Goal: Information Seeking & Learning: Learn about a topic

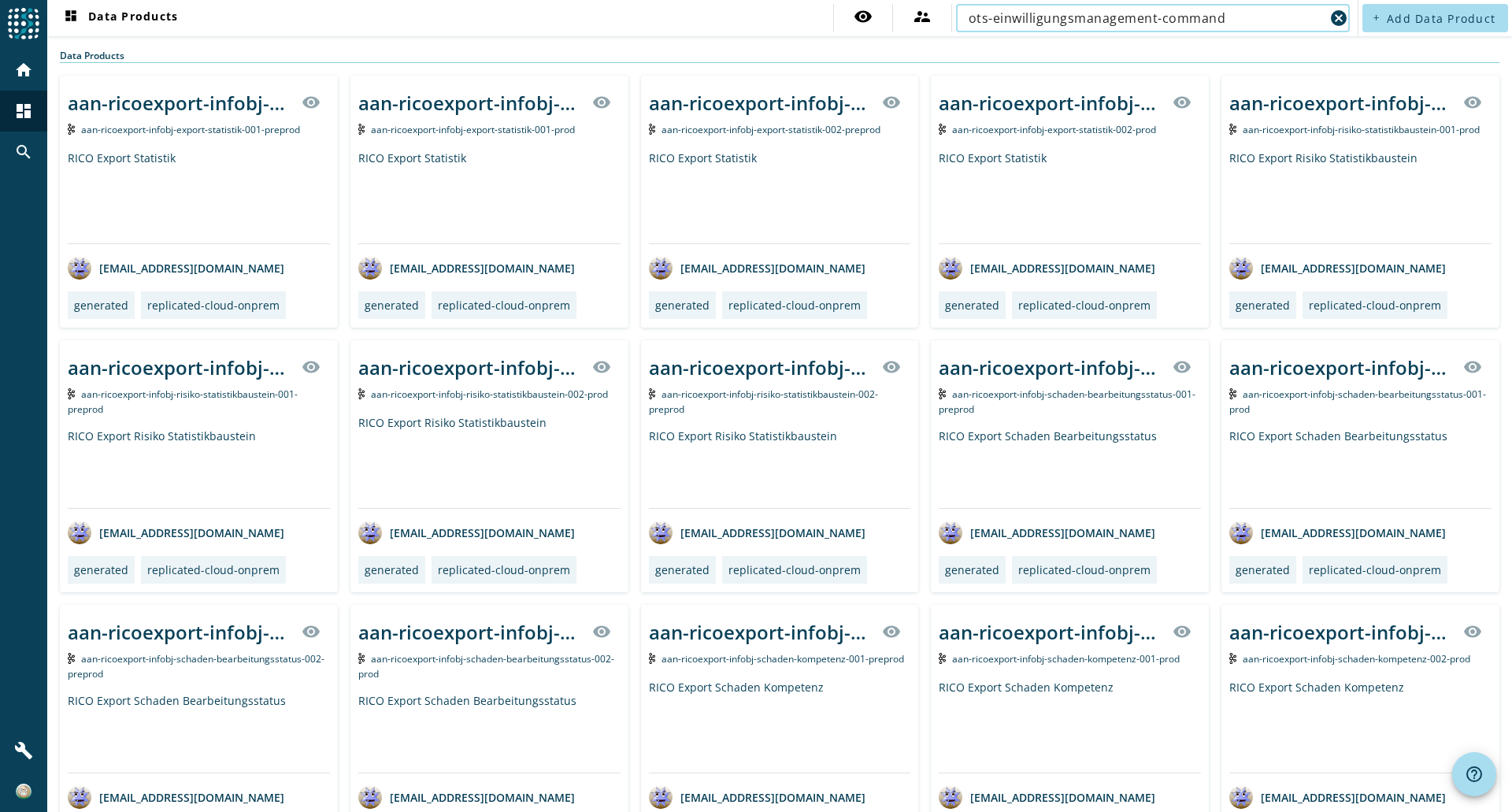
type input "ots-einwilligungsmanagement-command"
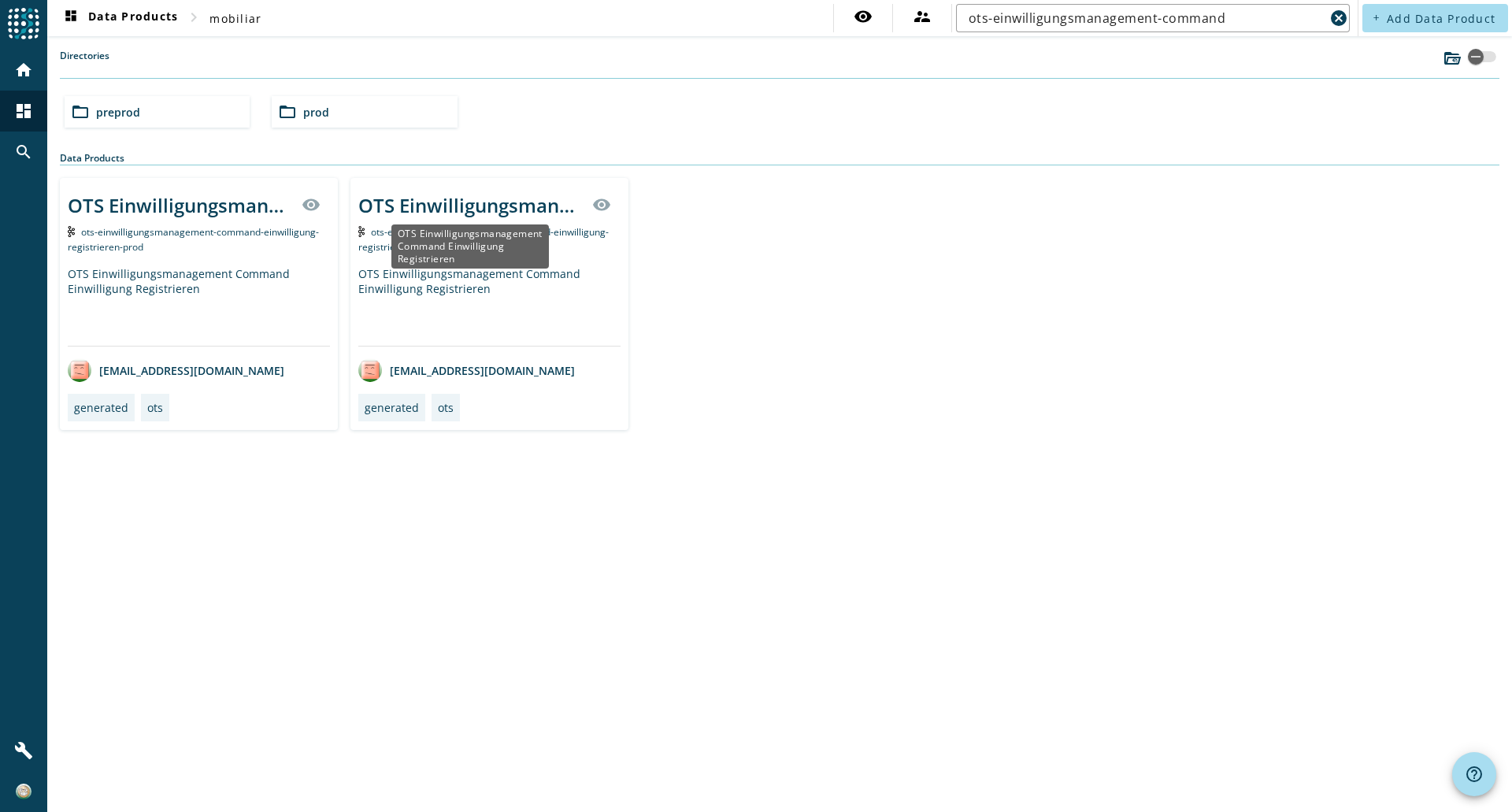
click at [453, 203] on div "OTS Einwilligungsmanagement Command Einwilligung Registrieren" at bounding box center [471, 204] width 225 height 26
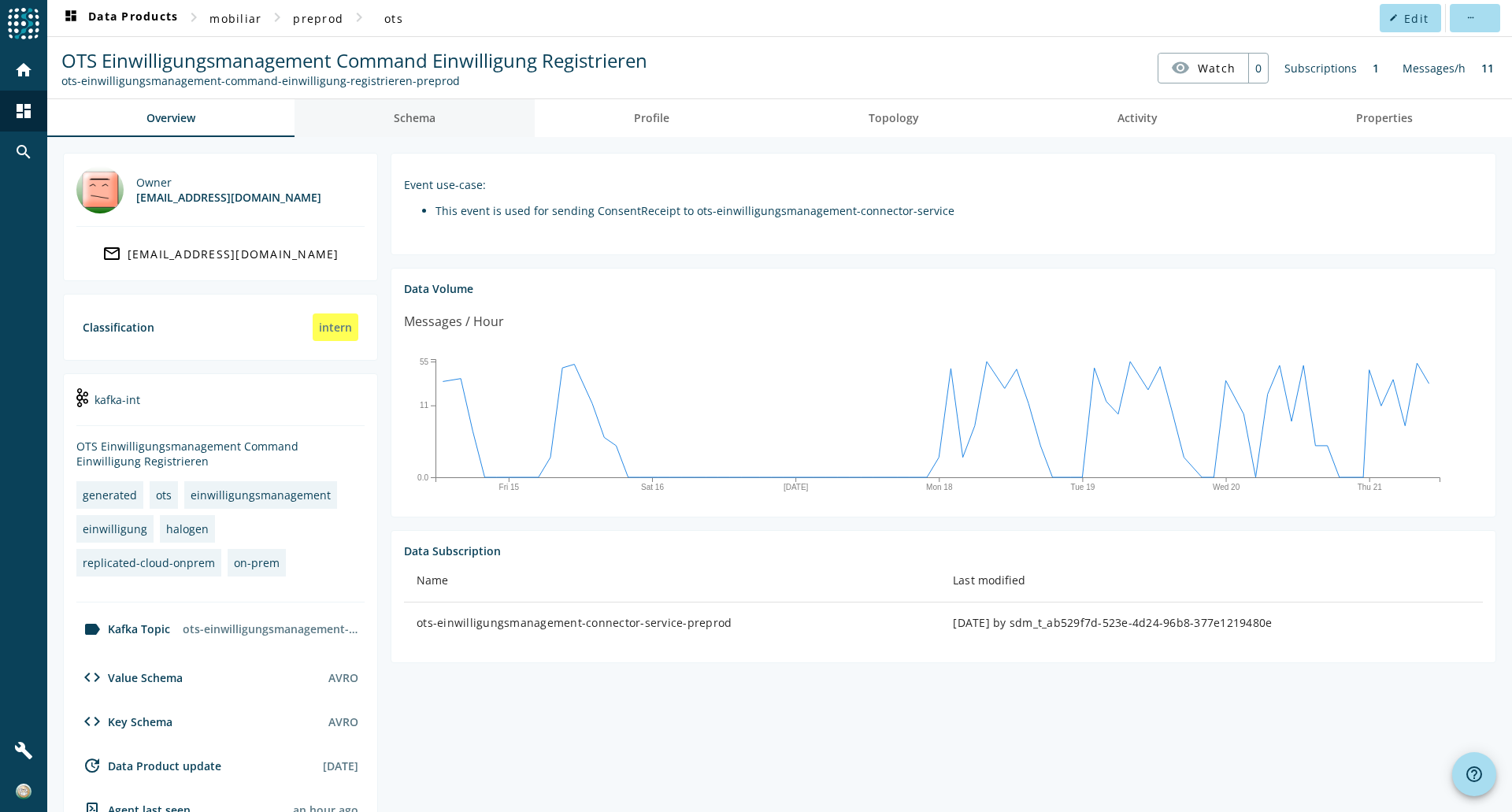
click at [412, 126] on span "Schema" at bounding box center [414, 117] width 42 height 38
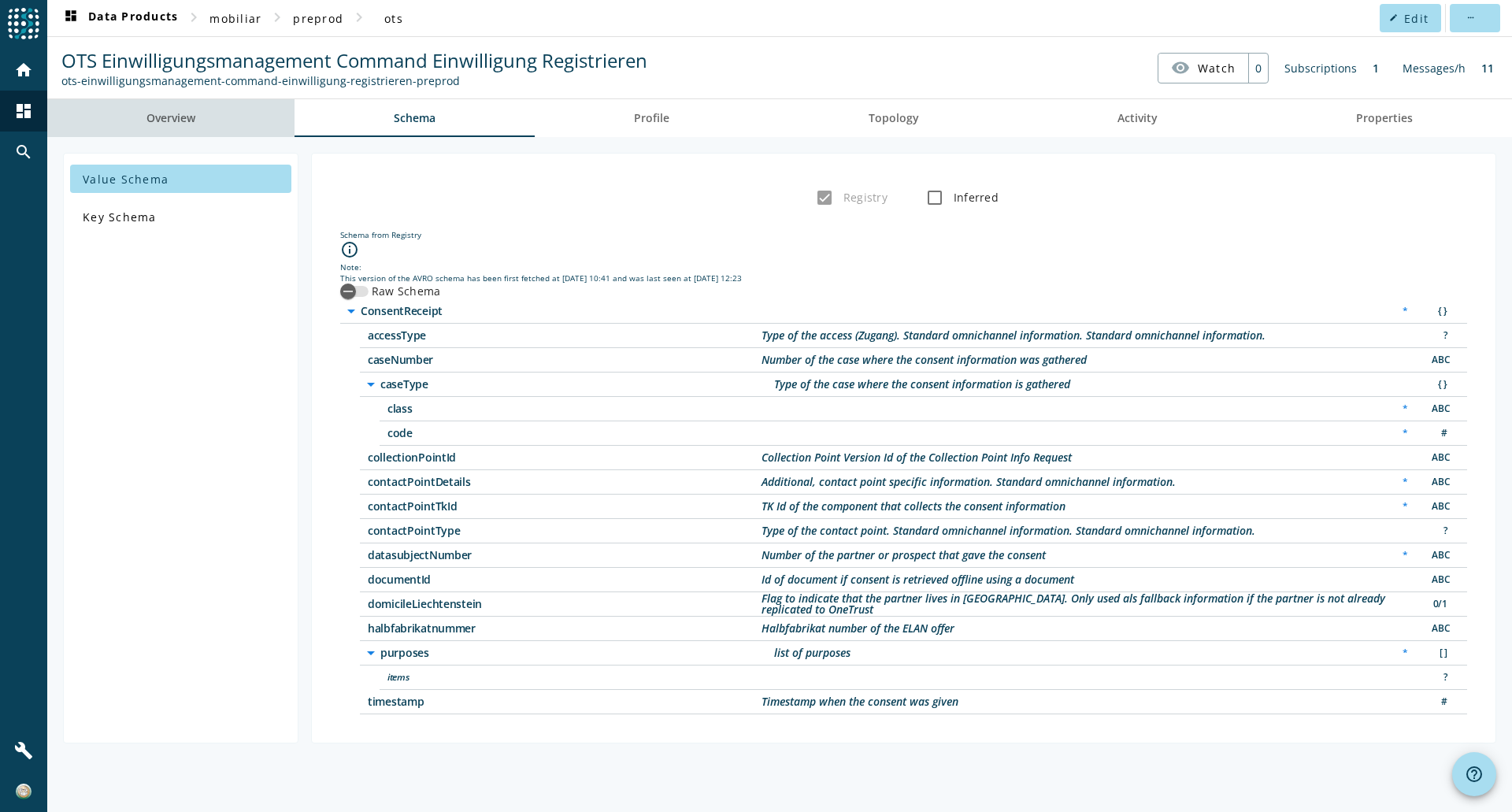
click at [196, 108] on span "Overview" at bounding box center [171, 117] width 48 height 38
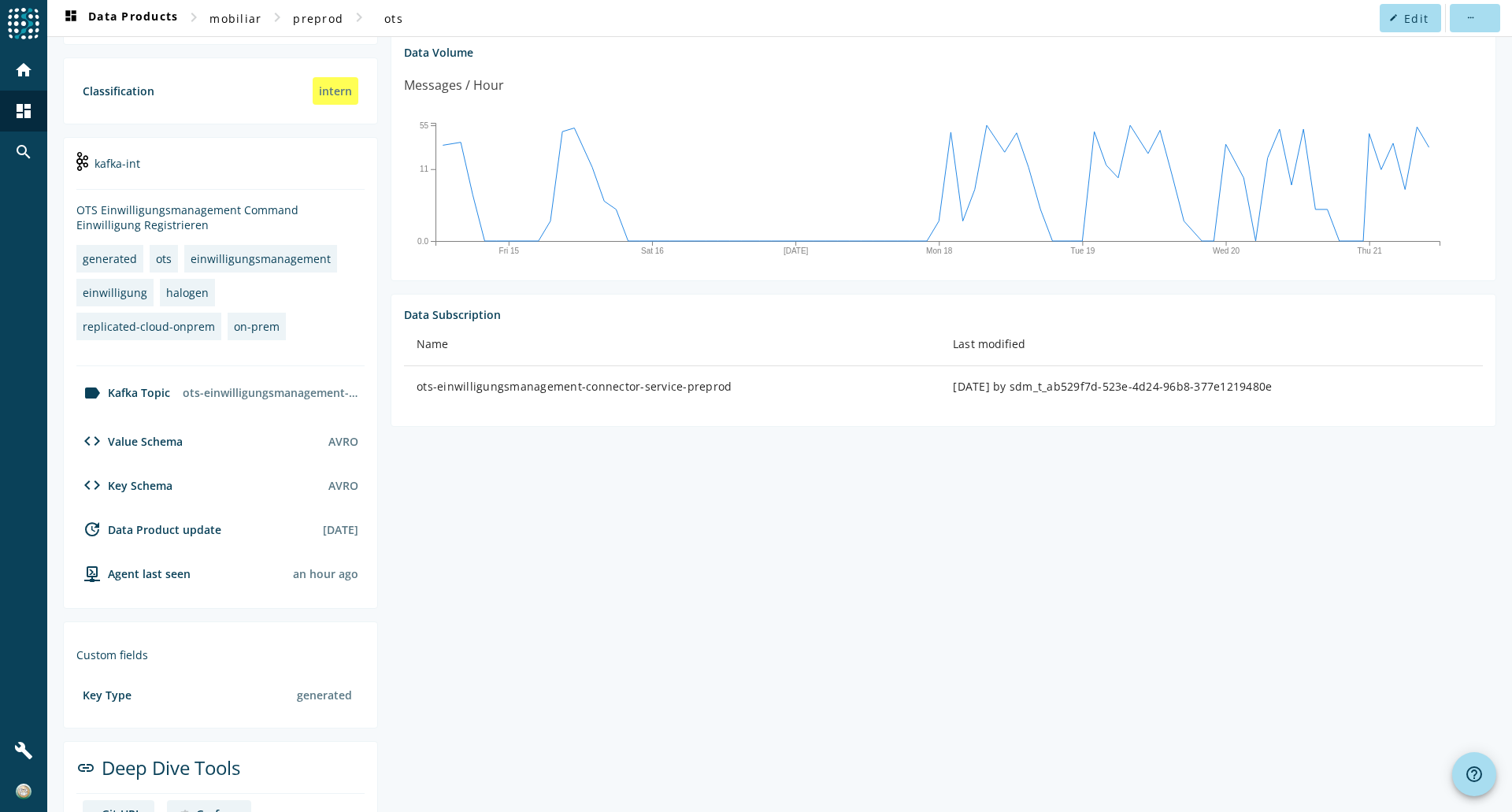
scroll to position [315, 0]
